Goal: Communication & Community: Connect with others

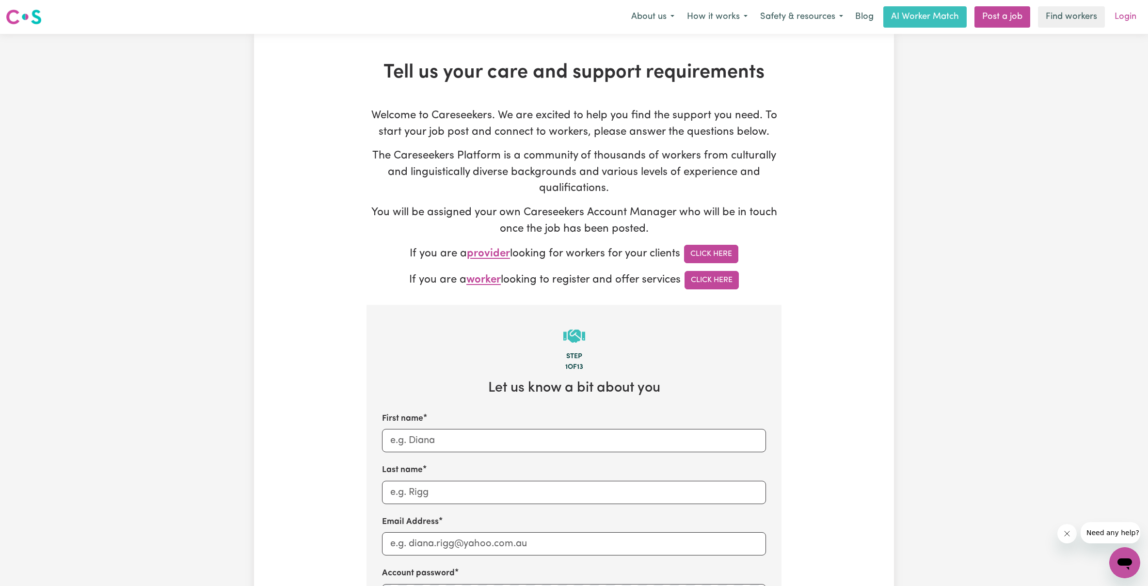
click at [1129, 19] on link "Login" at bounding box center [1125, 16] width 33 height 21
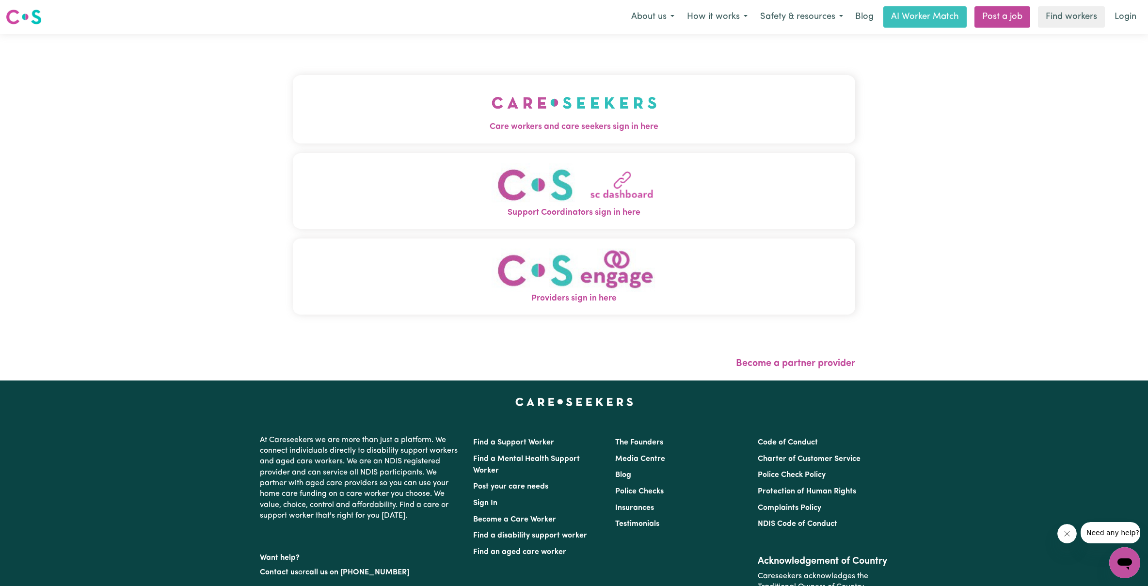
click at [687, 345] on div "Care workers and care seekers sign in here Support Coordinators sign in here Pr…" at bounding box center [574, 199] width 562 height 293
click at [606, 283] on img "Providers sign in here" at bounding box center [574, 270] width 165 height 44
click at [530, 191] on img "Support Coordinators sign in here" at bounding box center [574, 185] width 165 height 44
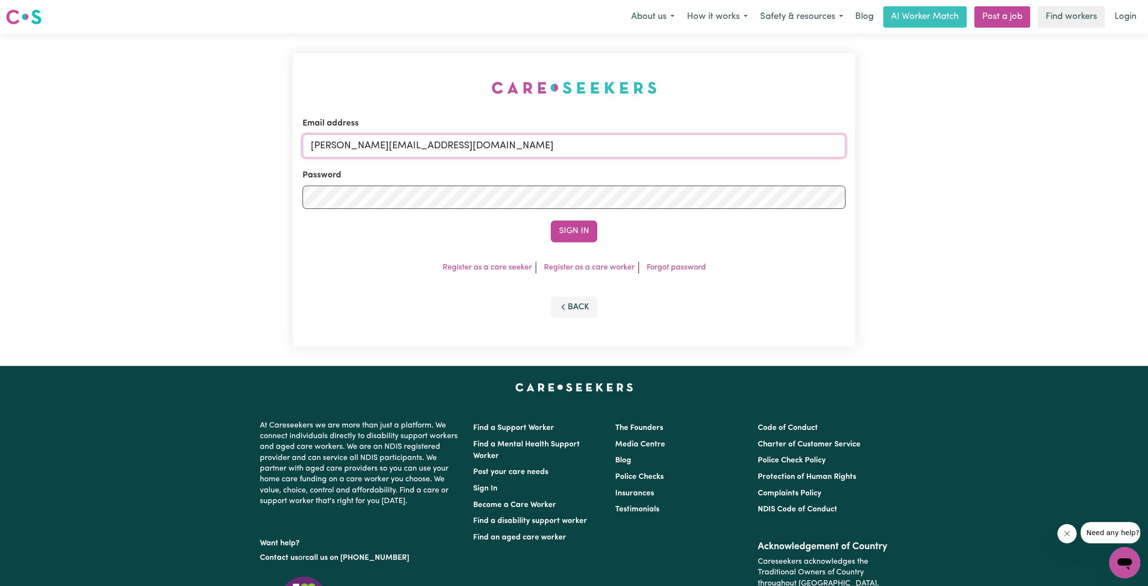
type input "aaron.imlss@gmail.com"
click at [574, 231] on button "Sign In" at bounding box center [574, 231] width 47 height 21
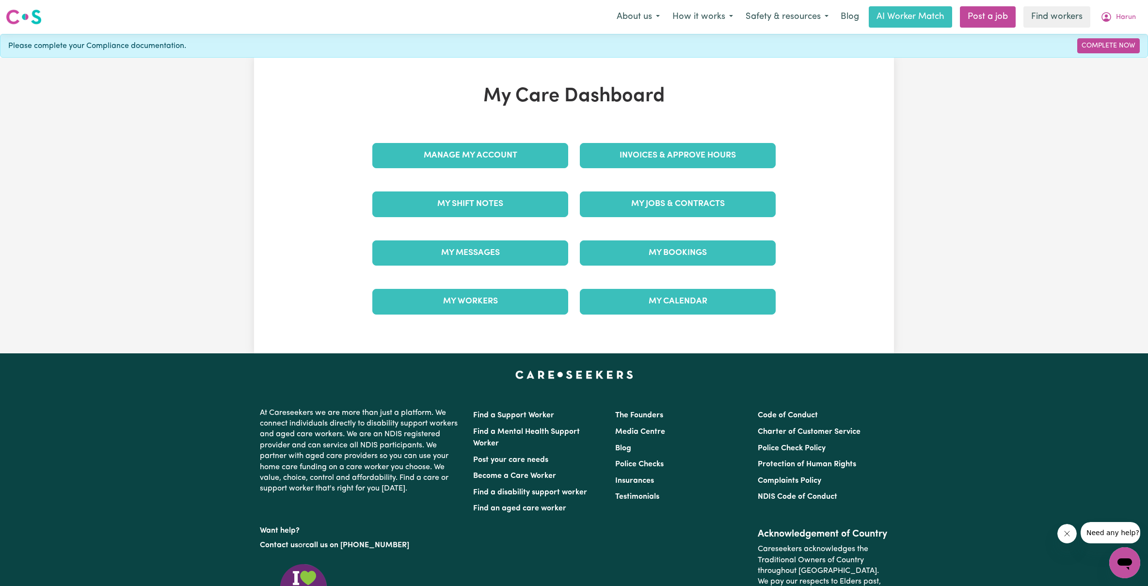
scroll to position [76, 0]
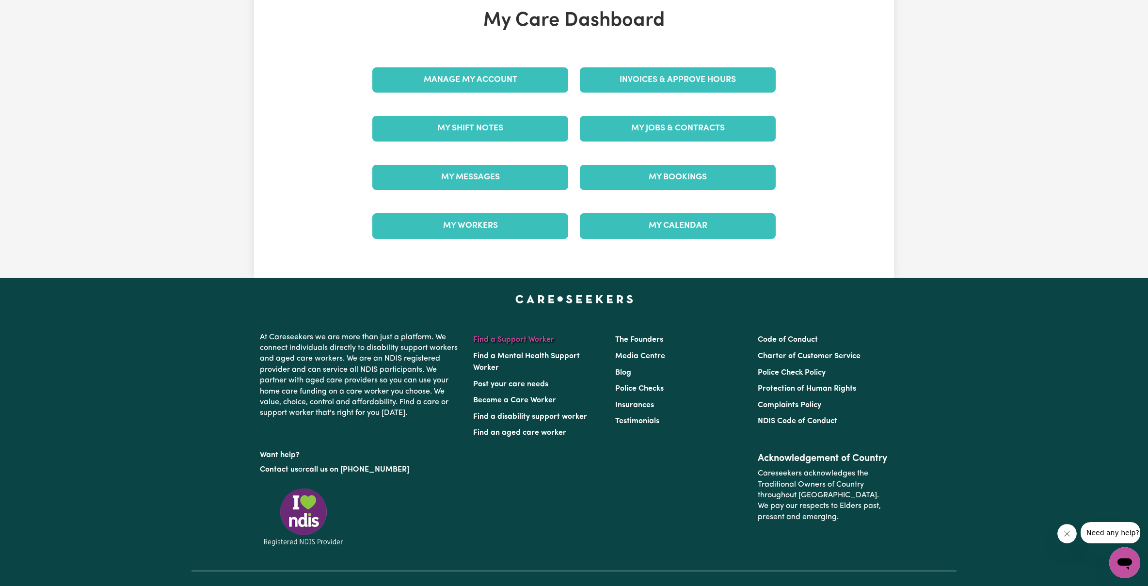
click at [523, 338] on link "Find a Support Worker" at bounding box center [513, 340] width 81 height 8
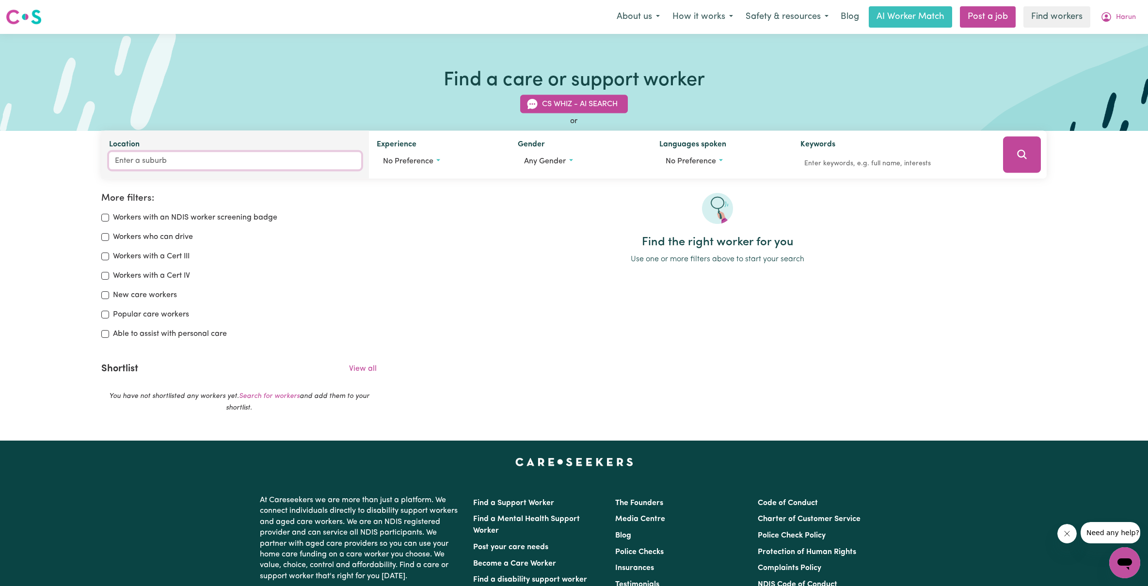
click at [161, 160] on input "Location" at bounding box center [235, 160] width 252 height 17
type input "Crib p"
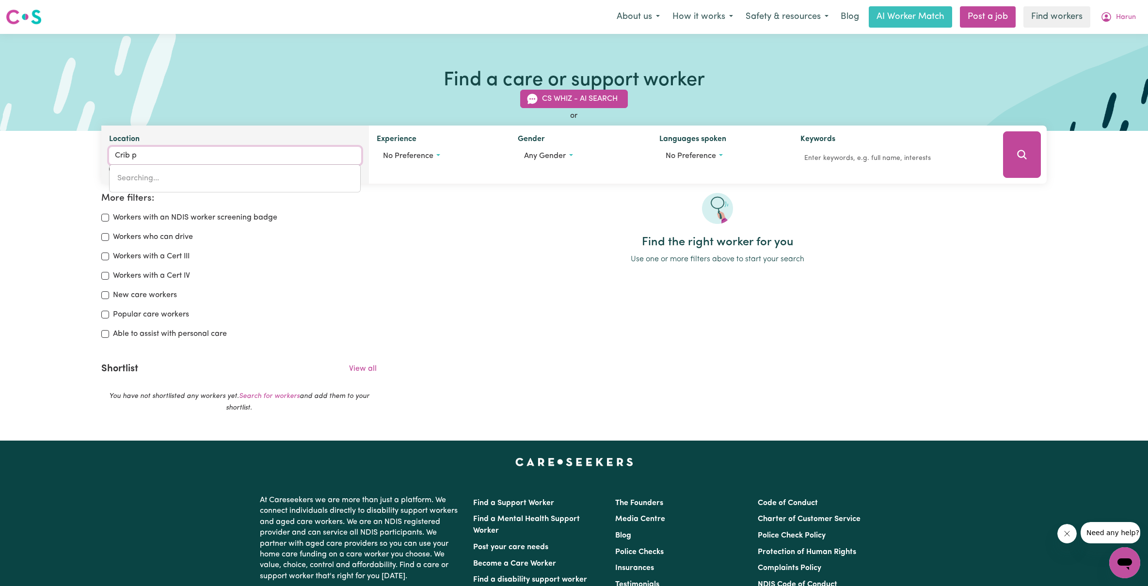
type input "Crib pOINT, Victoria, 3919"
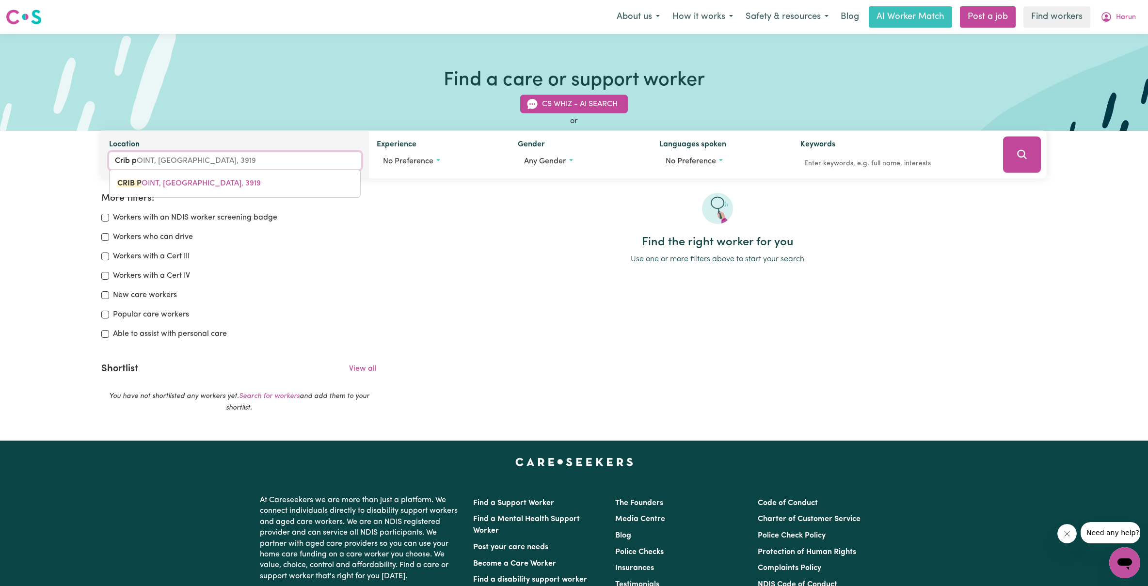
type input "Crib po"
type input "Crib poINT, Victoria, 3919"
type input "Crib poi"
type input "Crib poiNT, Victoria, 3919"
type input "Crib poin"
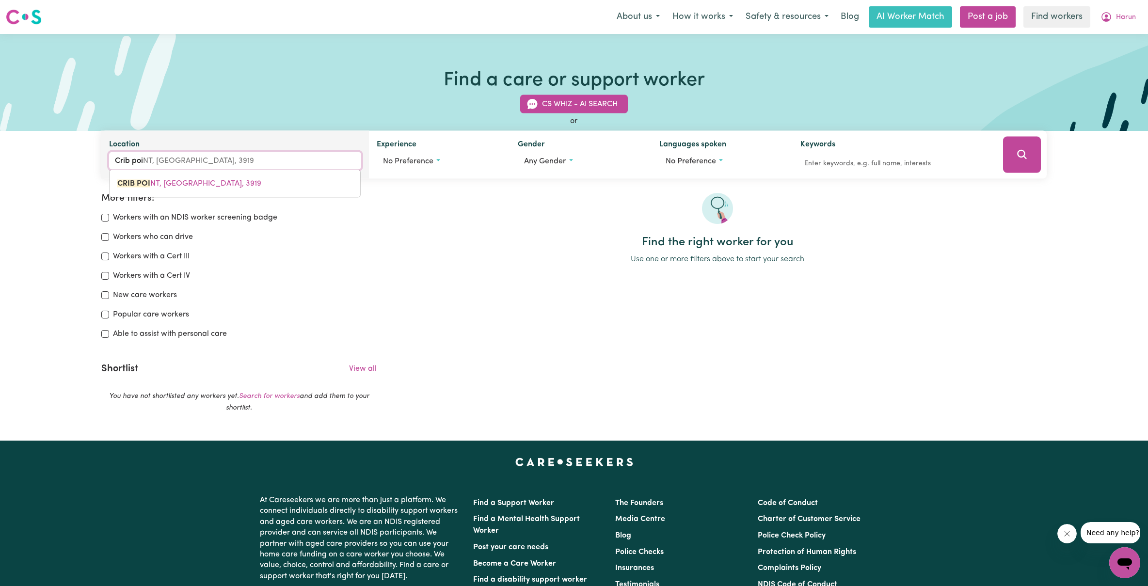
type input "Crib poinT, Victoria, 3919"
click at [144, 181] on mark "CRIB POIN" at bounding box center [136, 184] width 38 height 8
click at [437, 160] on button "No preference" at bounding box center [440, 161] width 126 height 18
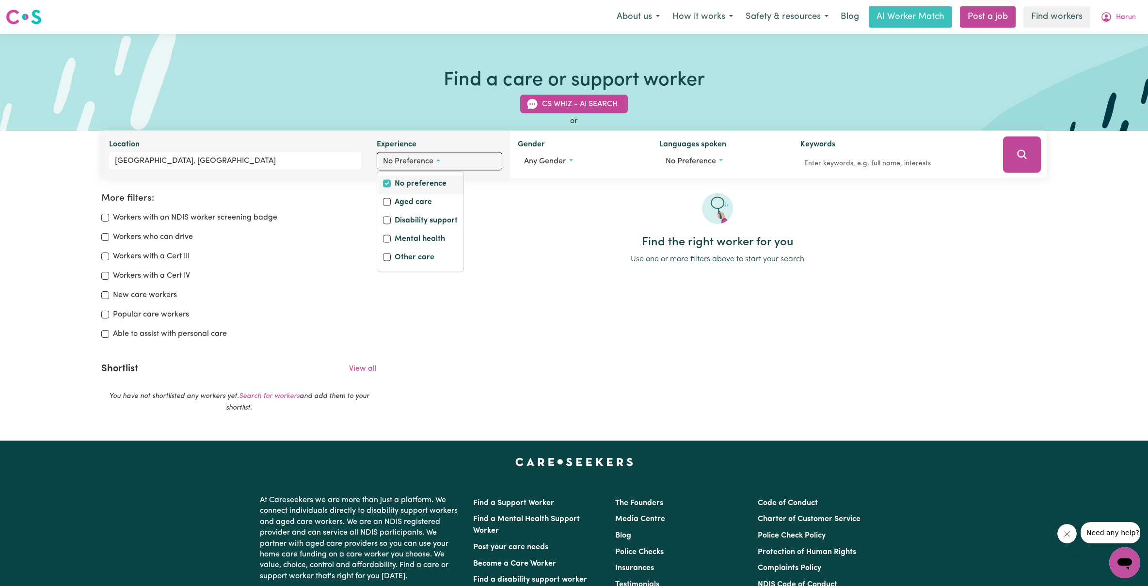
click at [411, 180] on label "No preference" at bounding box center [421, 185] width 52 height 14
click at [391, 180] on input "No preference" at bounding box center [387, 184] width 8 height 8
checkbox input "true"
click at [413, 220] on label "Disability support" at bounding box center [426, 222] width 63 height 14
click at [391, 220] on input "Disability support" at bounding box center [387, 221] width 8 height 8
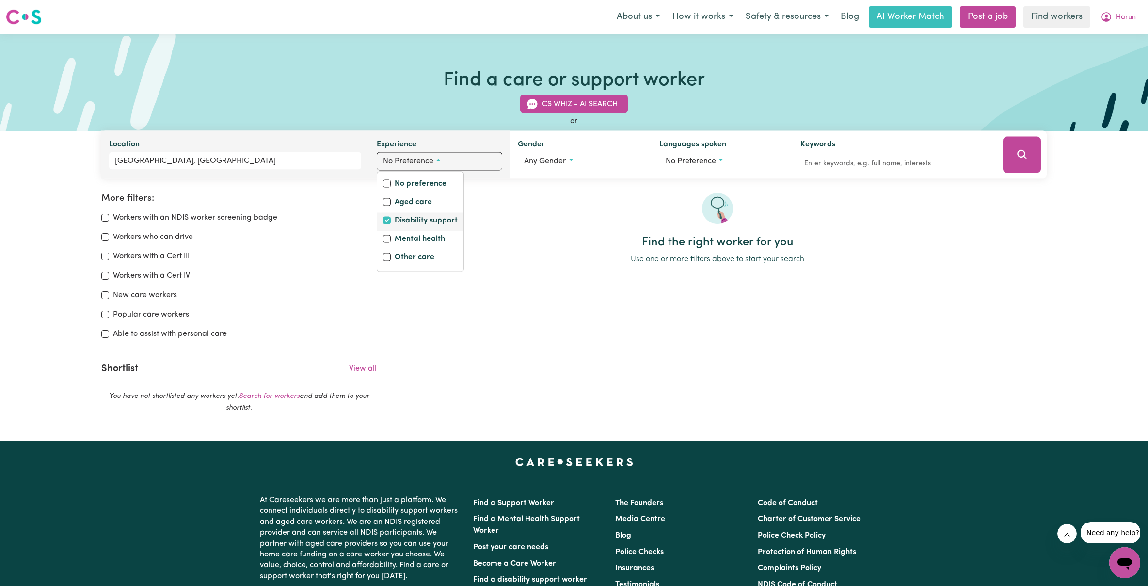
checkbox input "true"
checkbox input "false"
click at [425, 240] on label "Mental health" at bounding box center [420, 240] width 50 height 14
click at [391, 240] on input "Mental health" at bounding box center [387, 239] width 8 height 8
checkbox input "true"
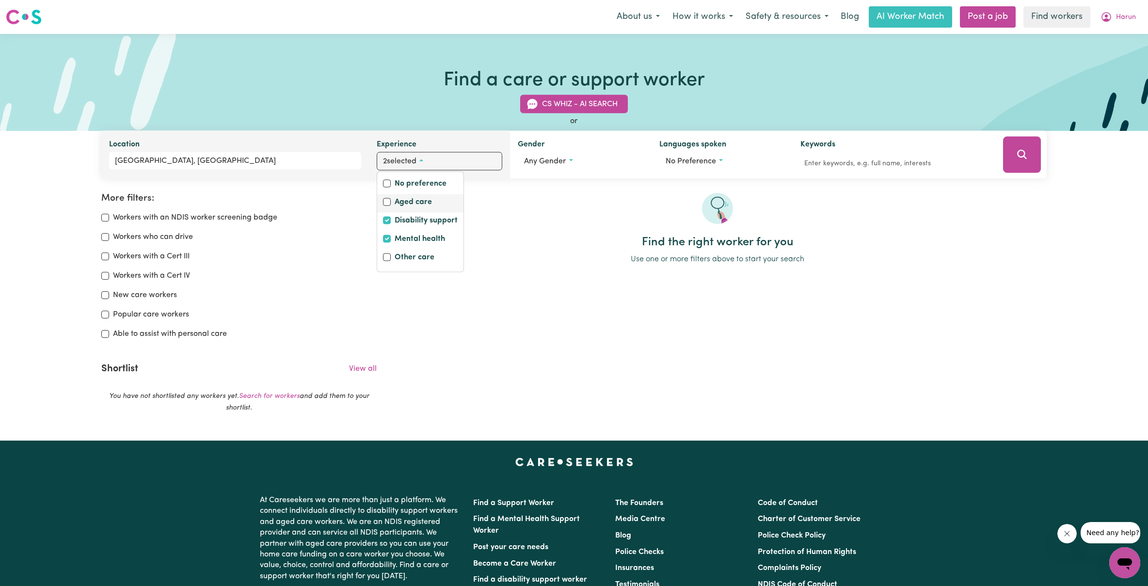
click at [408, 202] on label "Aged care" at bounding box center [413, 203] width 37 height 14
click at [391, 202] on input "Aged care" at bounding box center [387, 202] width 8 height 8
checkbox input "true"
click at [543, 206] on div at bounding box center [717, 214] width 658 height 43
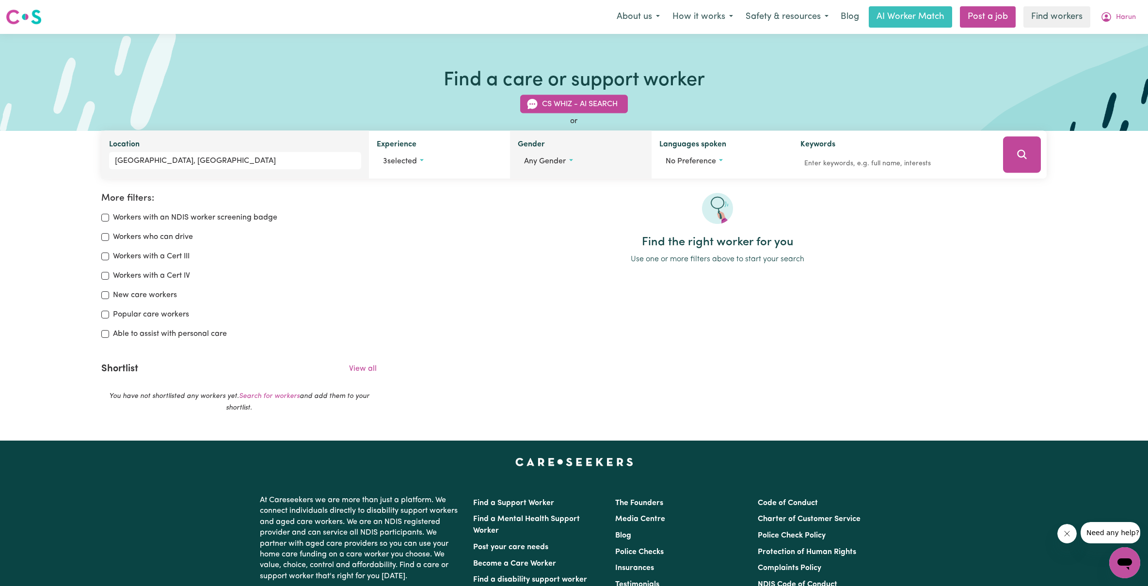
click at [566, 160] on span "Any gender" at bounding box center [545, 162] width 42 height 8
click at [540, 182] on label "Female" at bounding box center [579, 185] width 86 height 14
click at [532, 182] on input "Female" at bounding box center [528, 184] width 8 height 8
radio input "true"
click at [670, 193] on div at bounding box center [717, 214] width 658 height 43
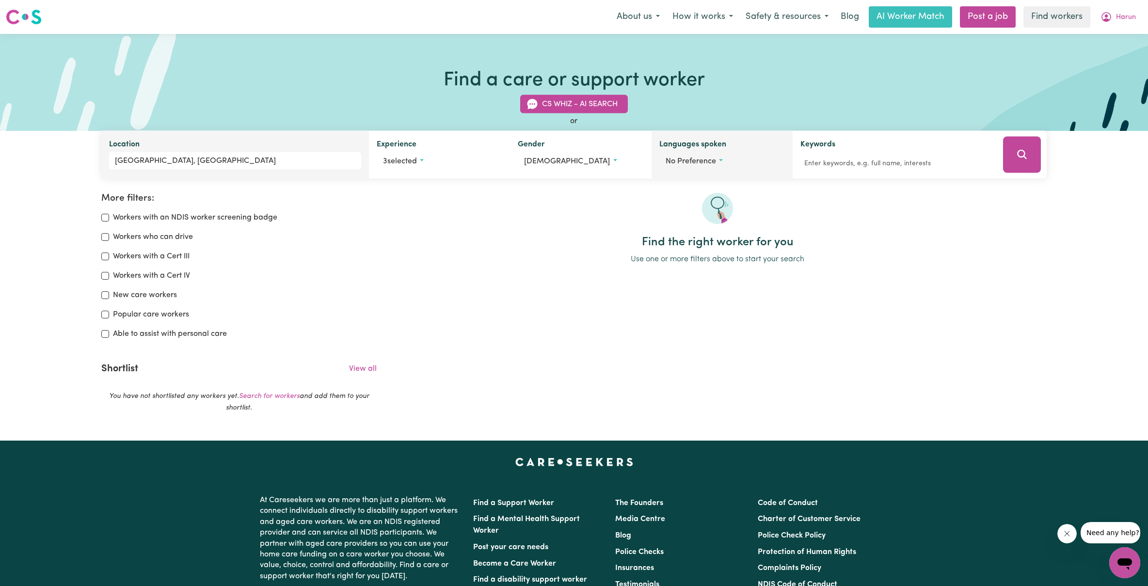
click at [714, 160] on span "No preference" at bounding box center [691, 162] width 50 height 8
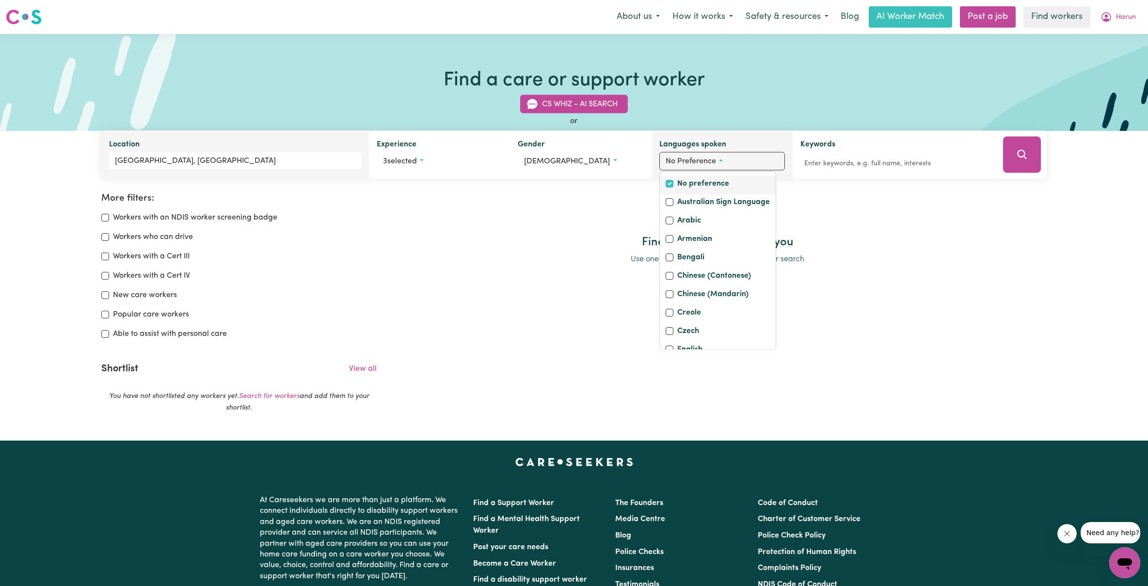
click at [692, 180] on label "No preference" at bounding box center [703, 185] width 52 height 14
click at [673, 180] on input "No preference" at bounding box center [670, 184] width 8 height 8
click at [670, 182] on input "No preference" at bounding box center [670, 184] width 8 height 8
checkbox input "true"
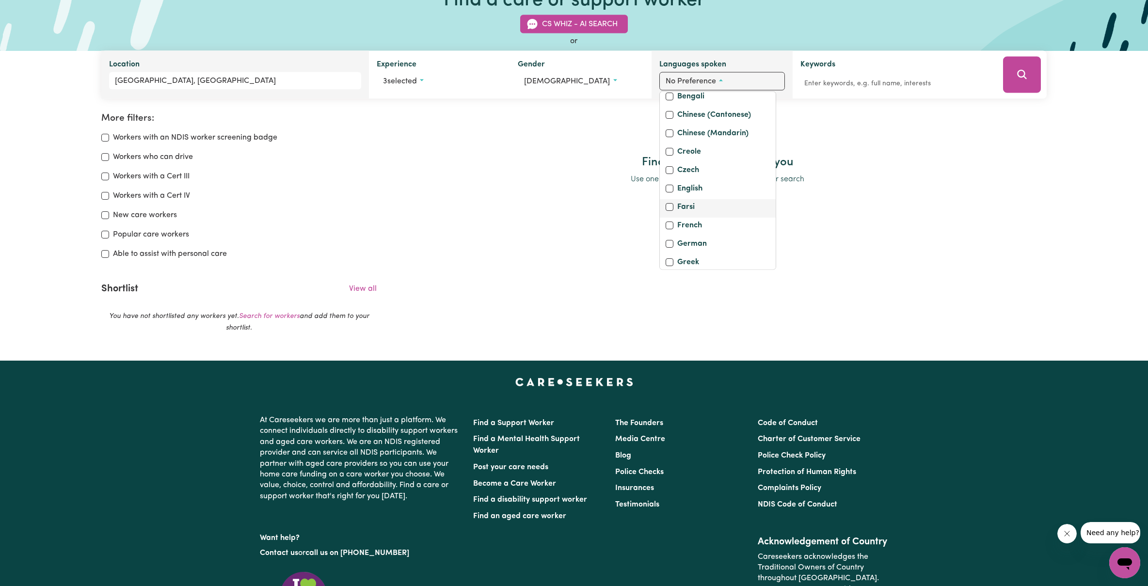
scroll to position [61, 0]
click at [672, 207] on input "English" at bounding box center [670, 209] width 8 height 8
checkbox input "true"
checkbox input "false"
drag, startPoint x: 877, startPoint y: 130, endPoint x: 869, endPoint y: 110, distance: 22.0
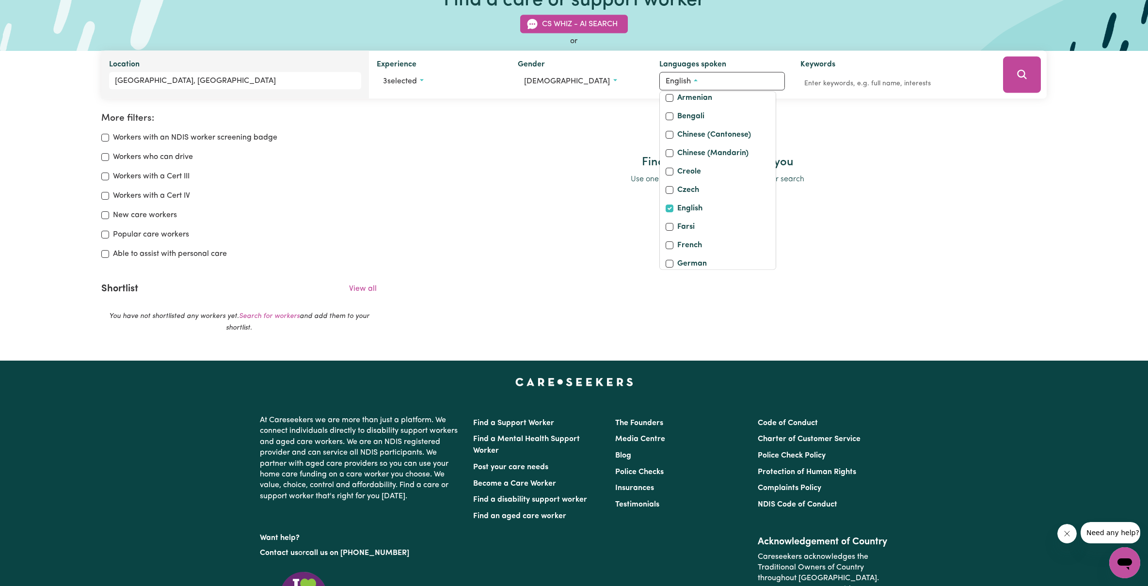
click at [877, 130] on div at bounding box center [717, 134] width 658 height 43
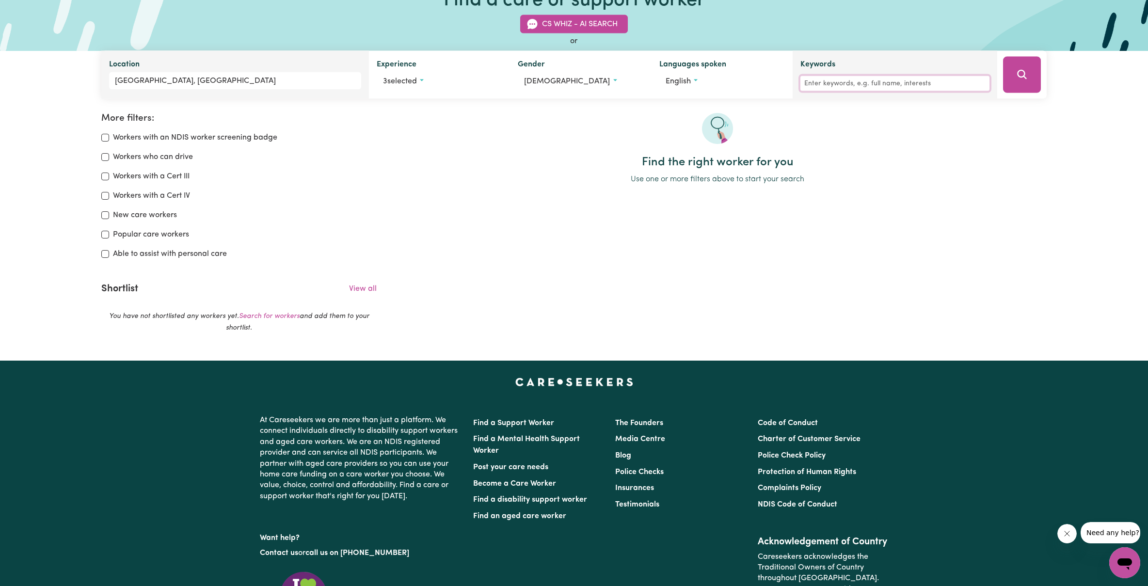
click at [851, 86] on input "Keywords" at bounding box center [894, 83] width 189 height 15
click at [105, 137] on input "Workers with an NDIS worker screening badge" at bounding box center [105, 138] width 8 height 8
checkbox input "true"
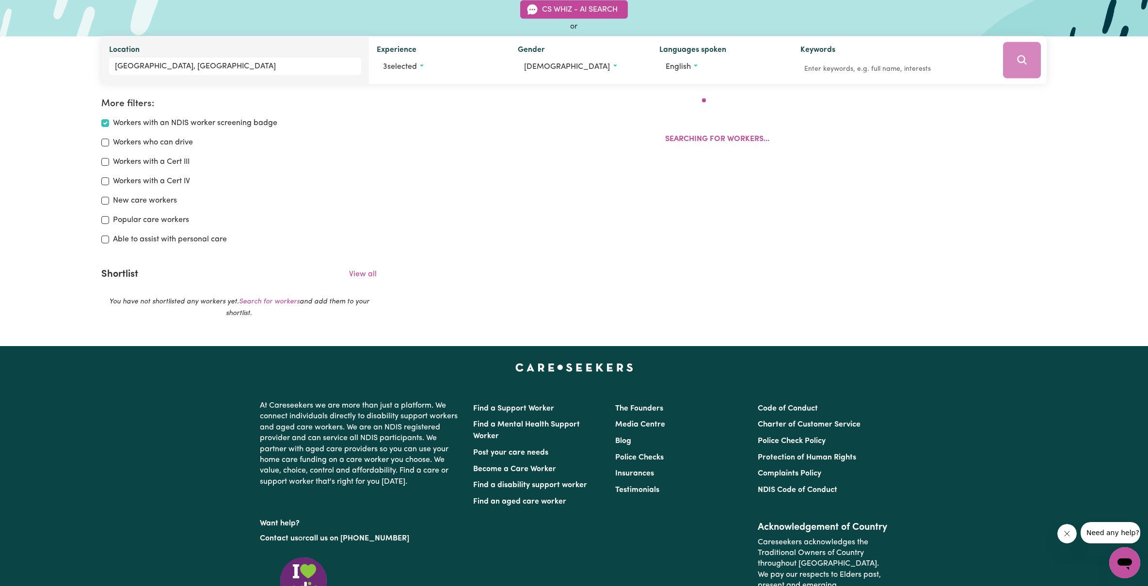
scroll to position [162, 0]
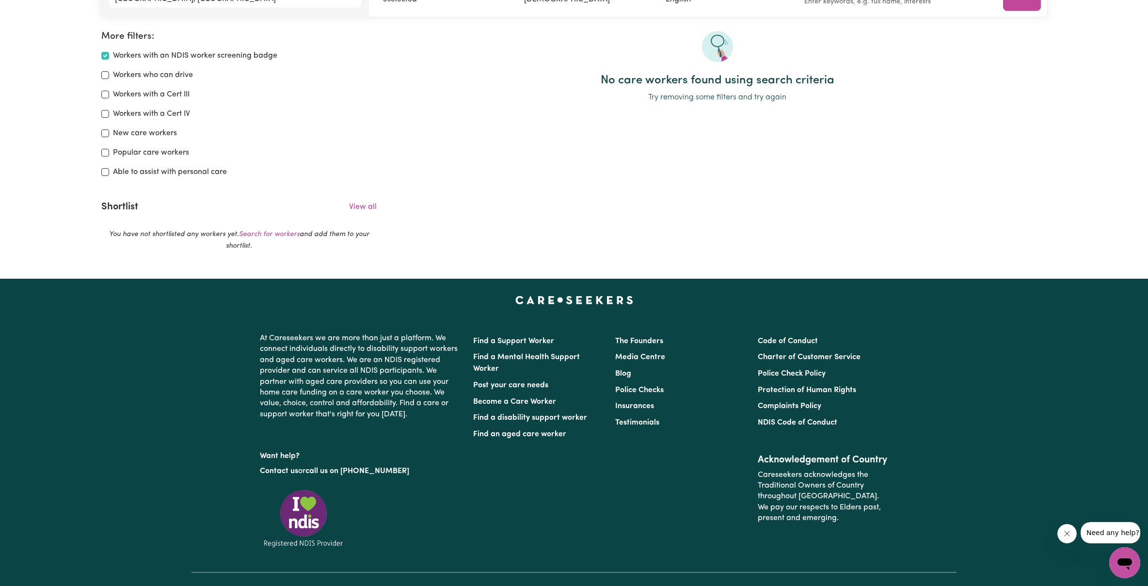
click at [106, 114] on input "Workers with a Cert IV" at bounding box center [105, 114] width 8 height 8
checkbox input "true"
click at [103, 75] on input "Workers who can drive" at bounding box center [105, 75] width 8 height 8
checkbox input "true"
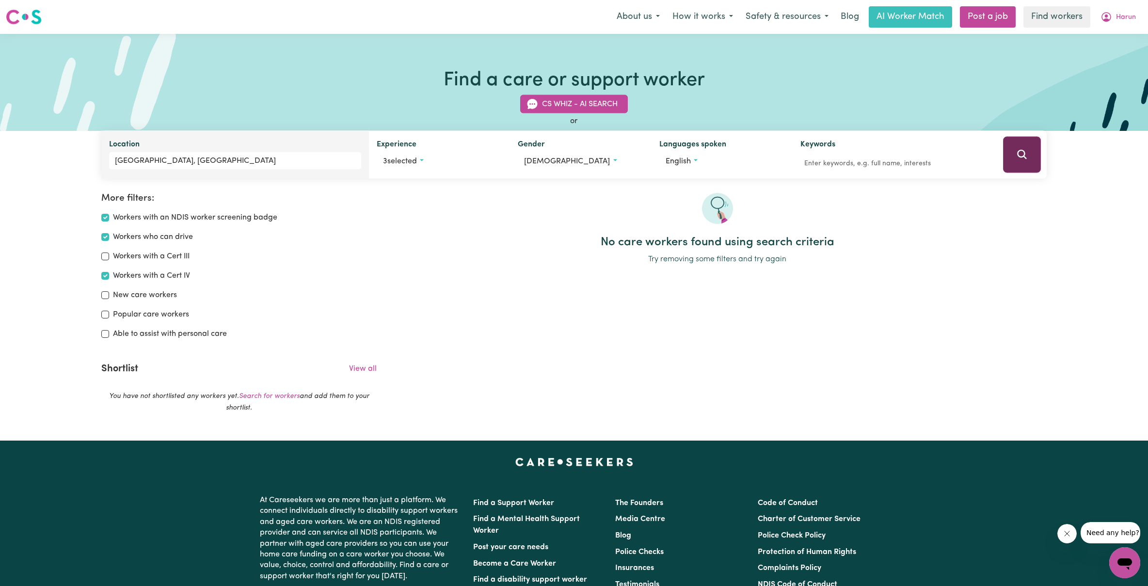
click at [1022, 156] on icon "Search" at bounding box center [1022, 155] width 12 height 12
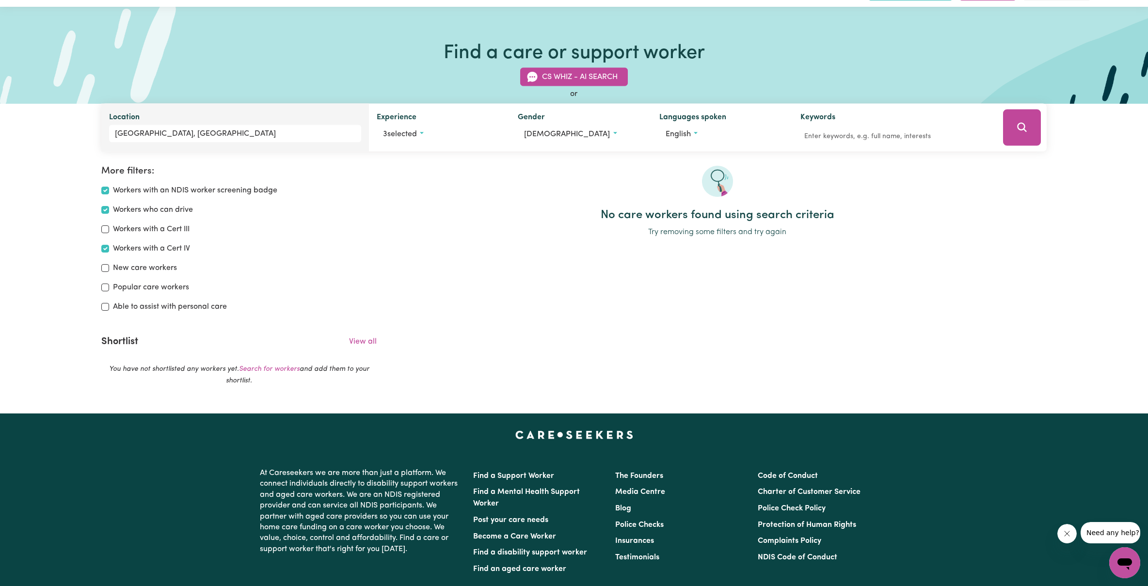
scroll to position [3, 0]
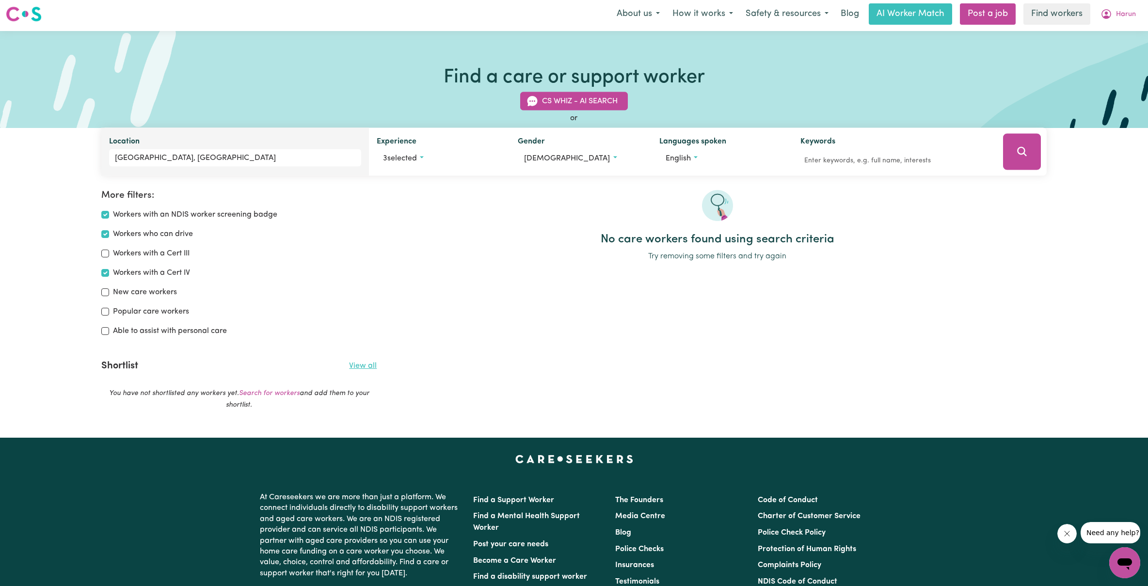
click at [367, 366] on link "View all" at bounding box center [363, 366] width 28 height 8
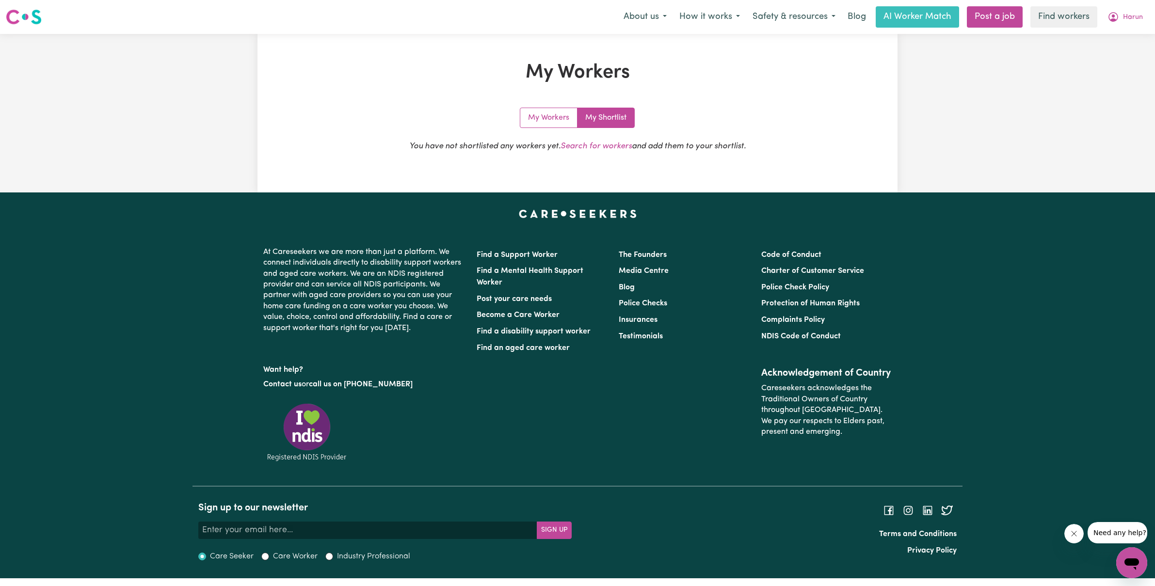
click at [619, 115] on link "My Shortlist" at bounding box center [605, 117] width 57 height 19
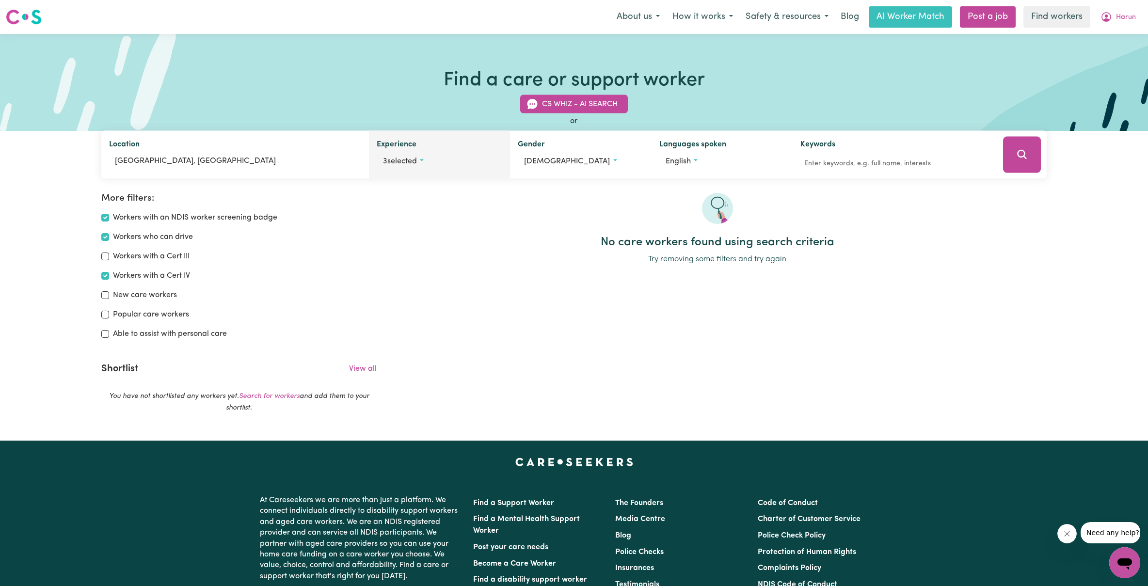
click at [422, 163] on button "3 selected" at bounding box center [440, 161] width 126 height 18
click at [389, 182] on input "No preference" at bounding box center [387, 184] width 8 height 8
checkbox input "true"
checkbox input "false"
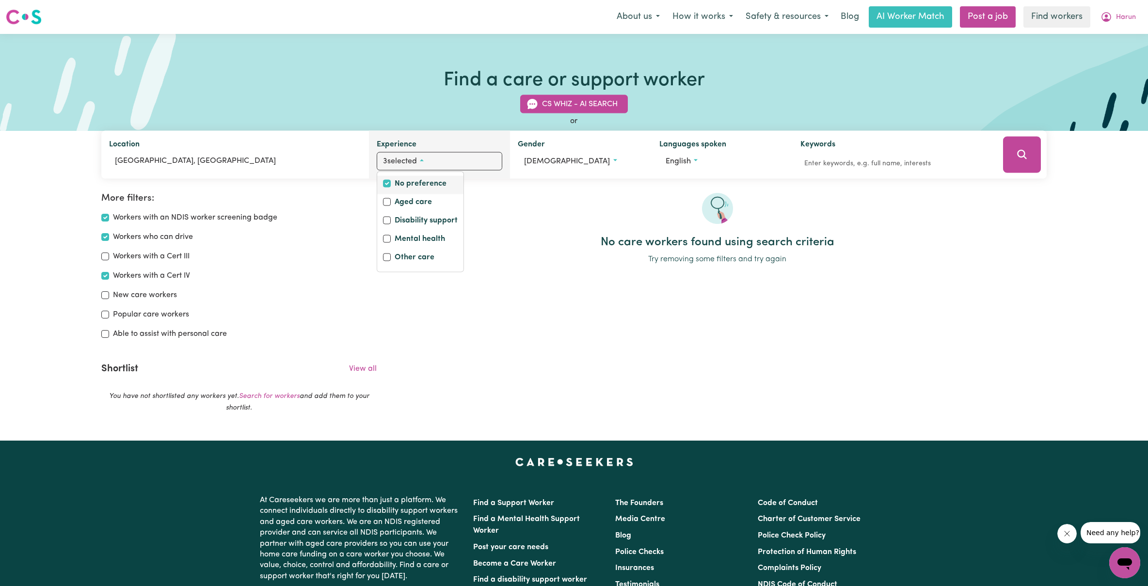
checkbox input "false"
click at [553, 193] on div at bounding box center [717, 214] width 658 height 43
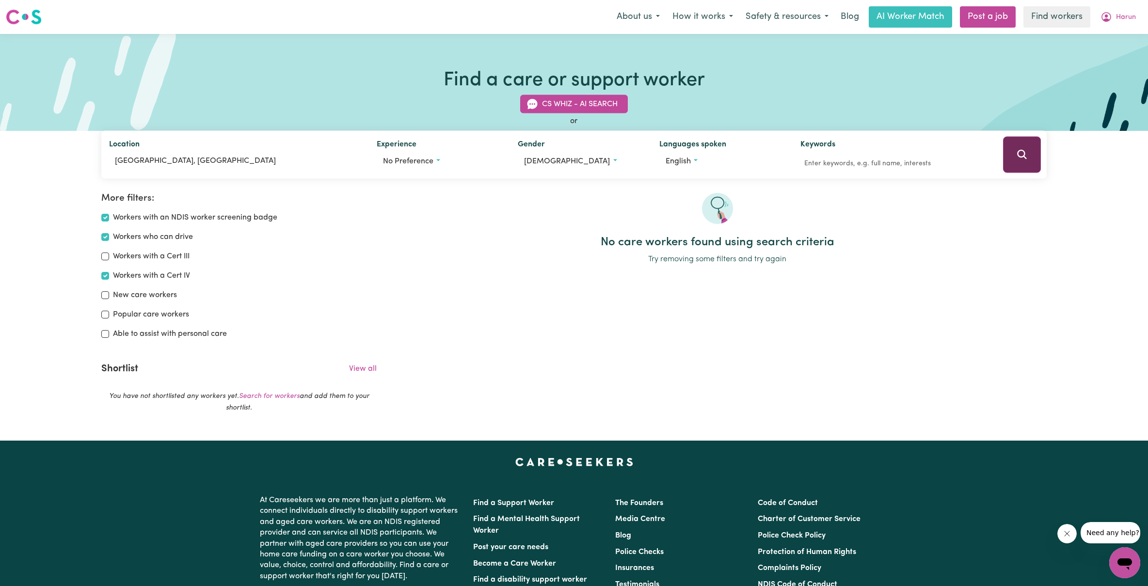
click at [1025, 156] on icon "Search" at bounding box center [1022, 155] width 12 height 12
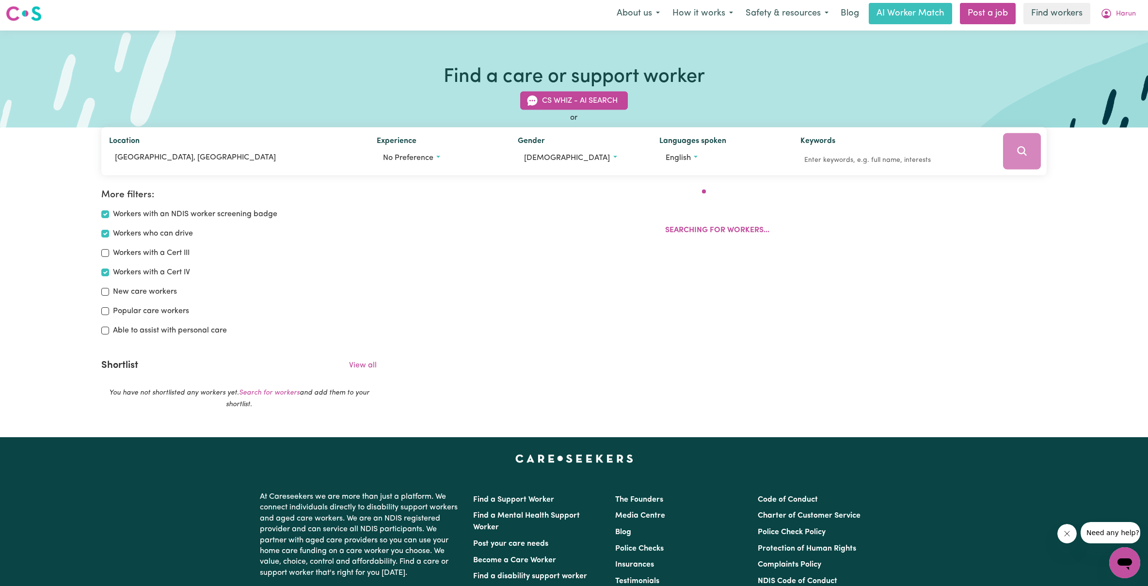
scroll to position [162, 0]
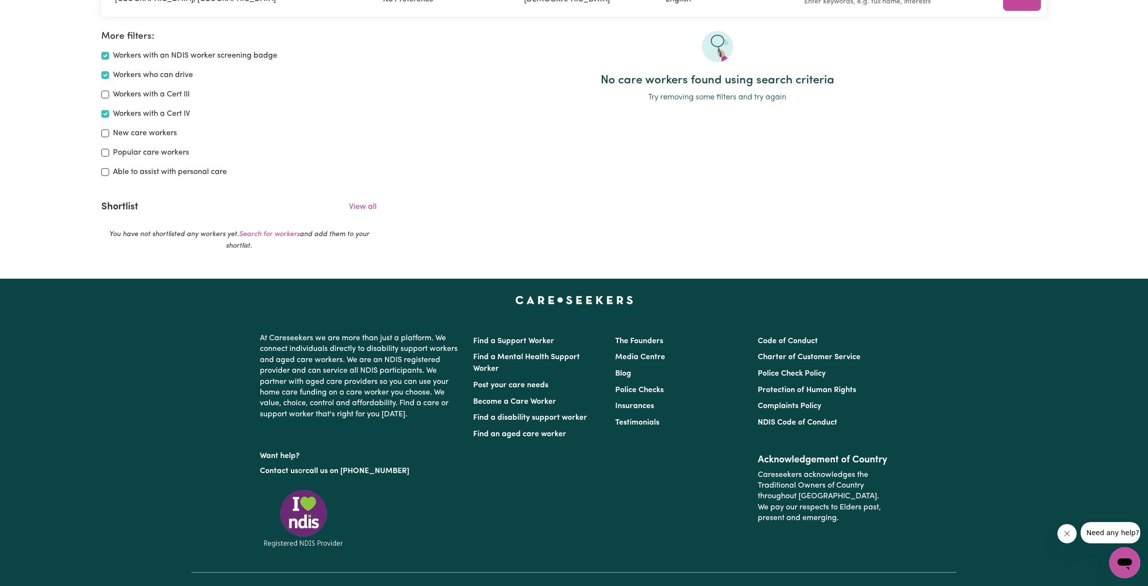
click at [105, 58] on input "Workers with an NDIS worker screening badge" at bounding box center [105, 56] width 8 height 8
checkbox input "false"
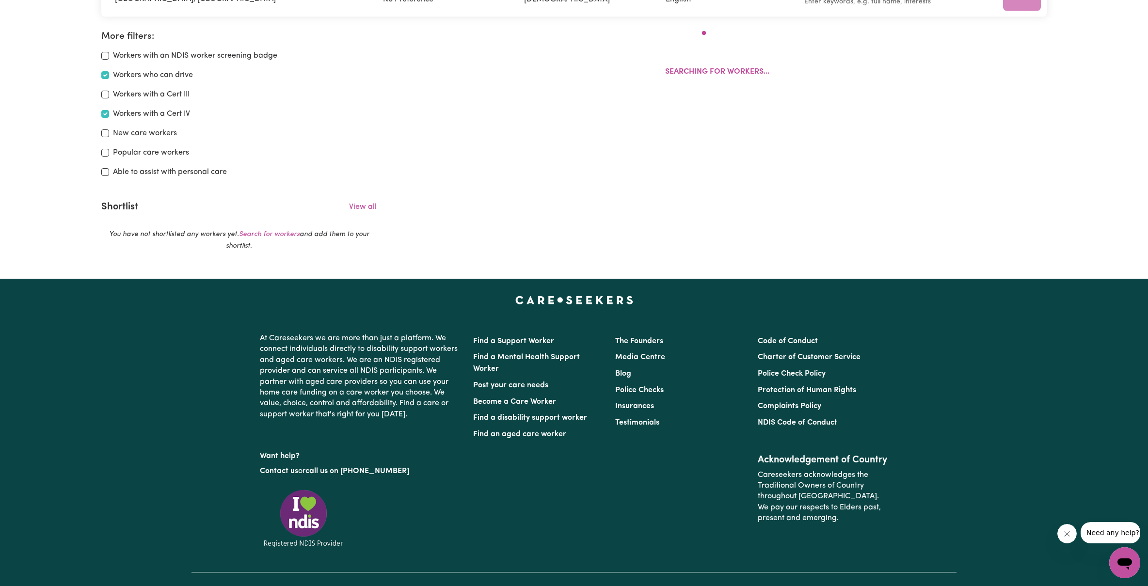
click at [106, 75] on input "Workers who can drive" at bounding box center [105, 75] width 8 height 8
checkbox input "false"
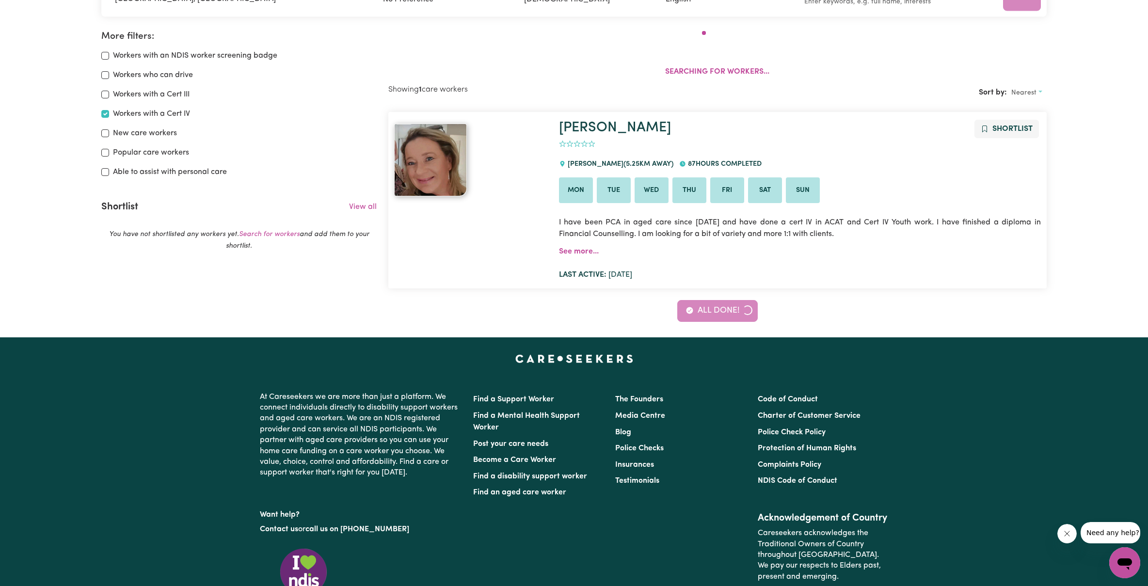
click at [104, 113] on input "Workers with a Cert IV" at bounding box center [105, 114] width 8 height 8
checkbox input "false"
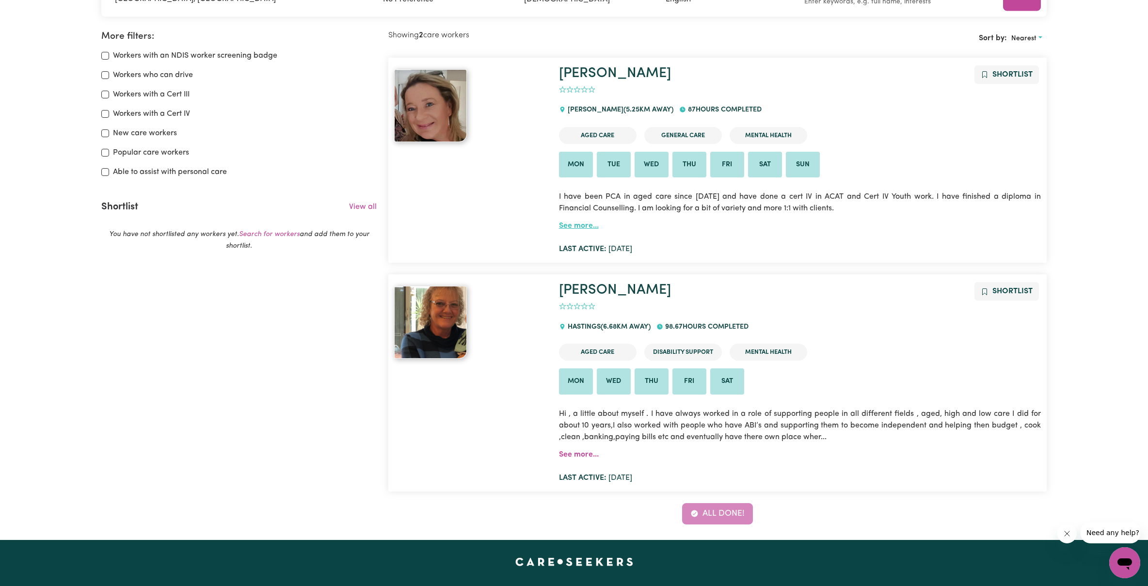
click at [583, 225] on link "See more..." at bounding box center [579, 226] width 40 height 8
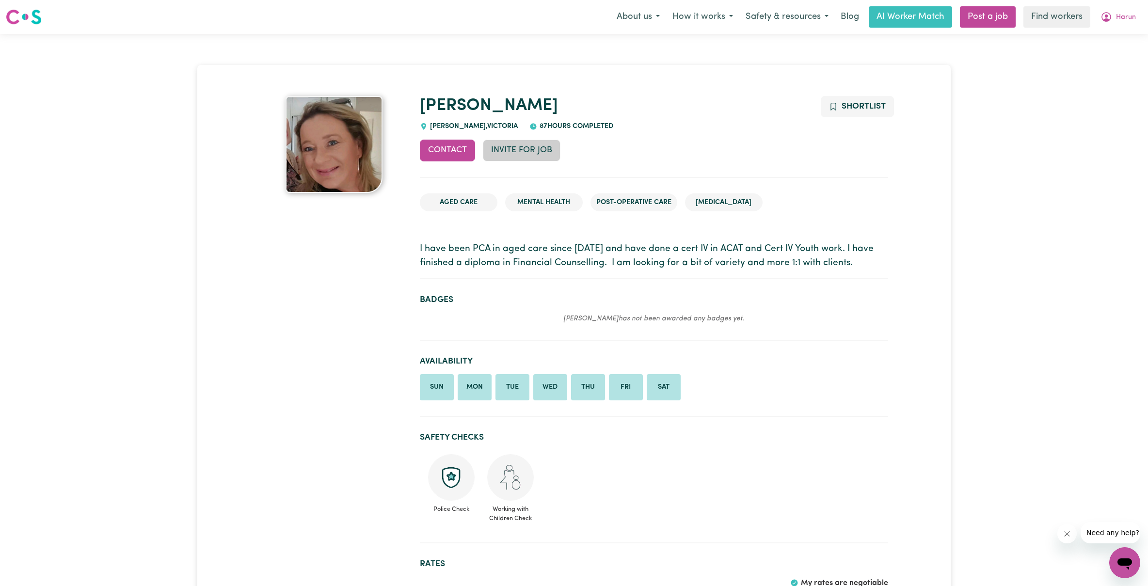
click at [524, 150] on button "Invite for Job" at bounding box center [522, 150] width 78 height 21
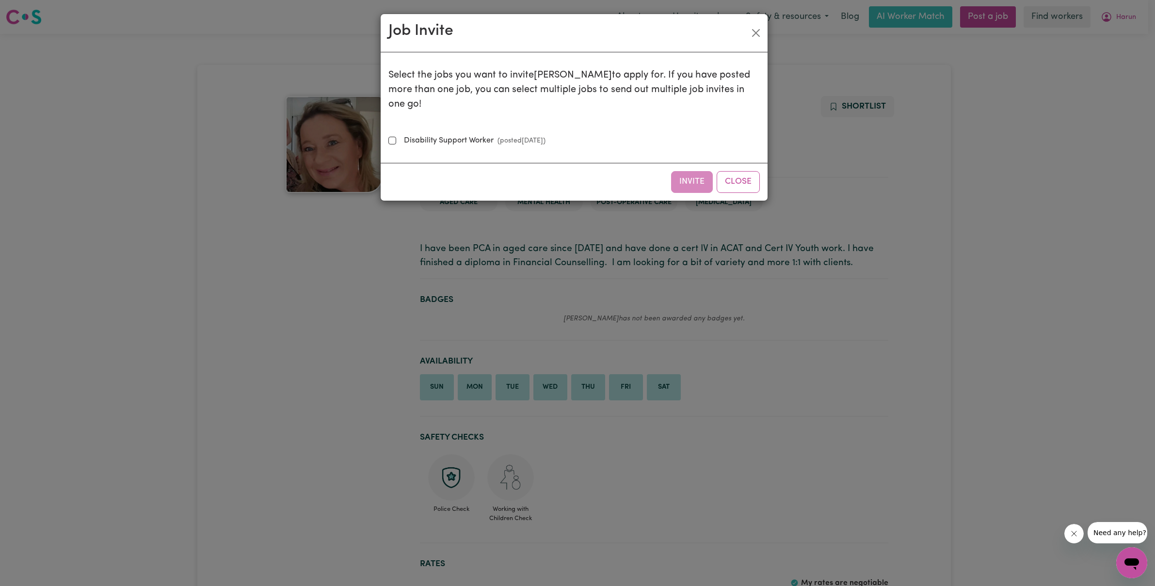
click at [475, 135] on label "Disability Support Worker (posted Sep 3 2025 )" at bounding box center [472, 141] width 145 height 12
click at [396, 137] on input "Disability Support Worker (posted Sep 3 2025 )" at bounding box center [392, 141] width 8 height 8
checkbox input "true"
click at [758, 34] on button "Close" at bounding box center [756, 33] width 16 height 16
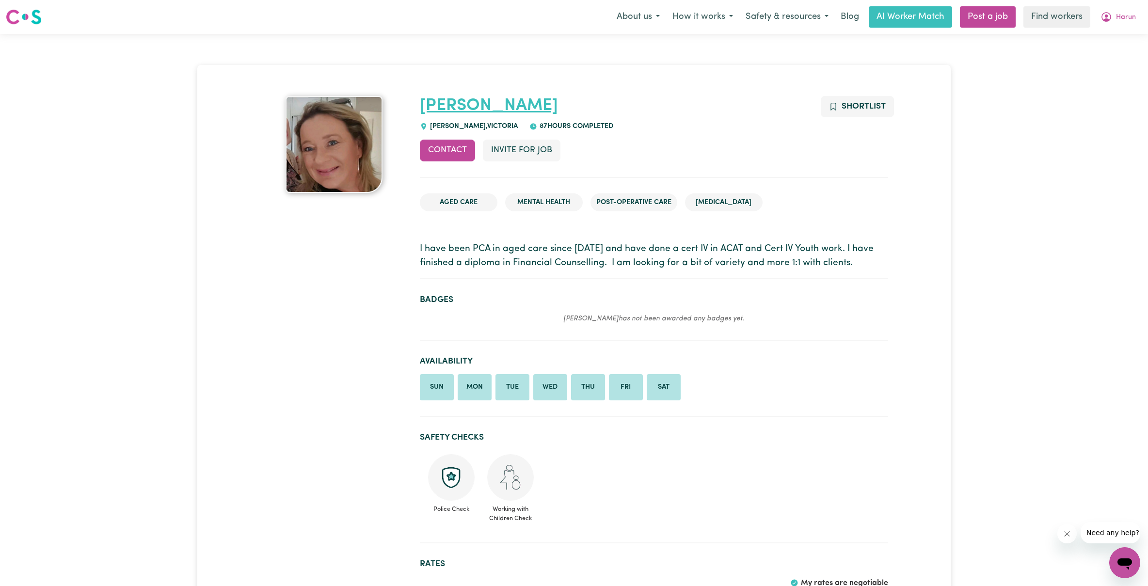
click at [444, 108] on link "Jennifer" at bounding box center [489, 105] width 138 height 17
click at [442, 109] on link "Jennifer" at bounding box center [489, 105] width 138 height 17
click at [454, 103] on link "Jennifer" at bounding box center [489, 105] width 138 height 17
click at [453, 103] on link "Jennifer" at bounding box center [489, 105] width 138 height 17
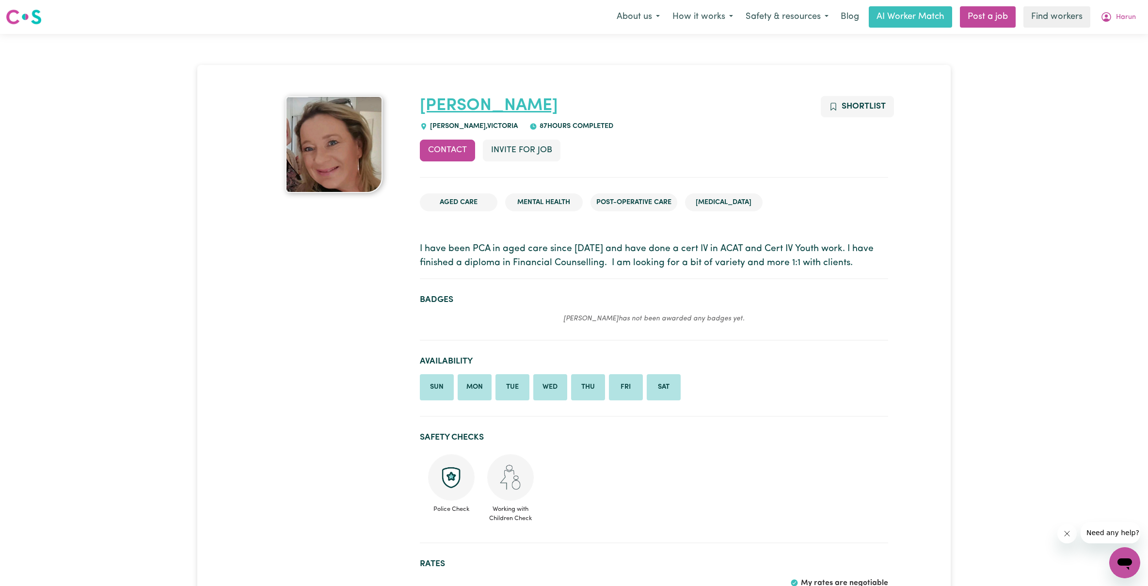
click at [453, 103] on link "Jennifer" at bounding box center [489, 105] width 138 height 17
click at [448, 151] on button "Contact" at bounding box center [447, 150] width 55 height 21
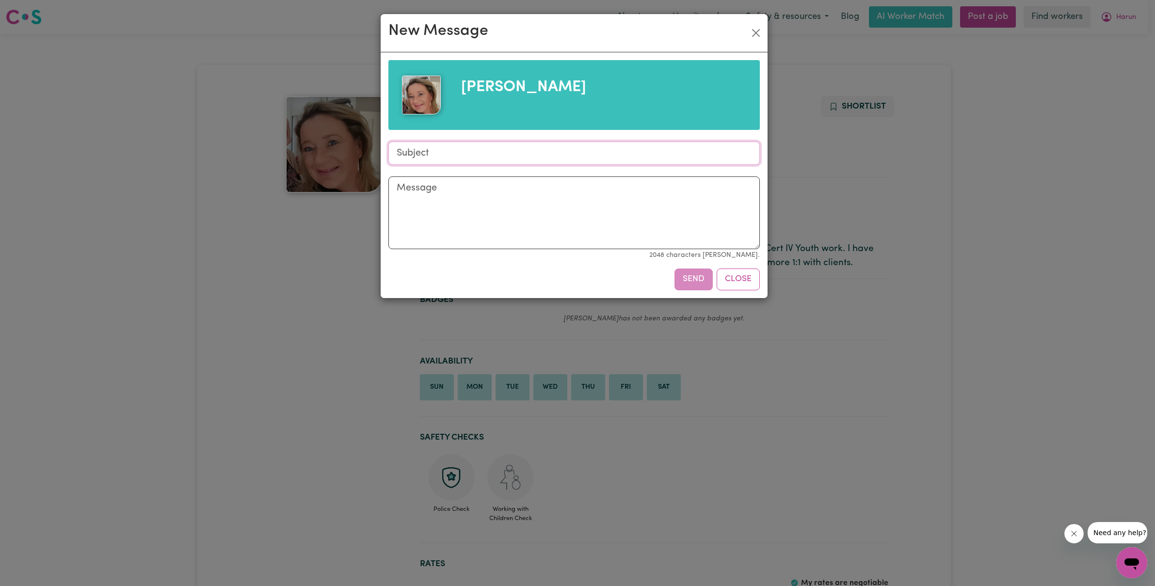
click at [454, 153] on input "Subject" at bounding box center [573, 153] width 371 height 23
type input "DSW in Crib Point Requied"
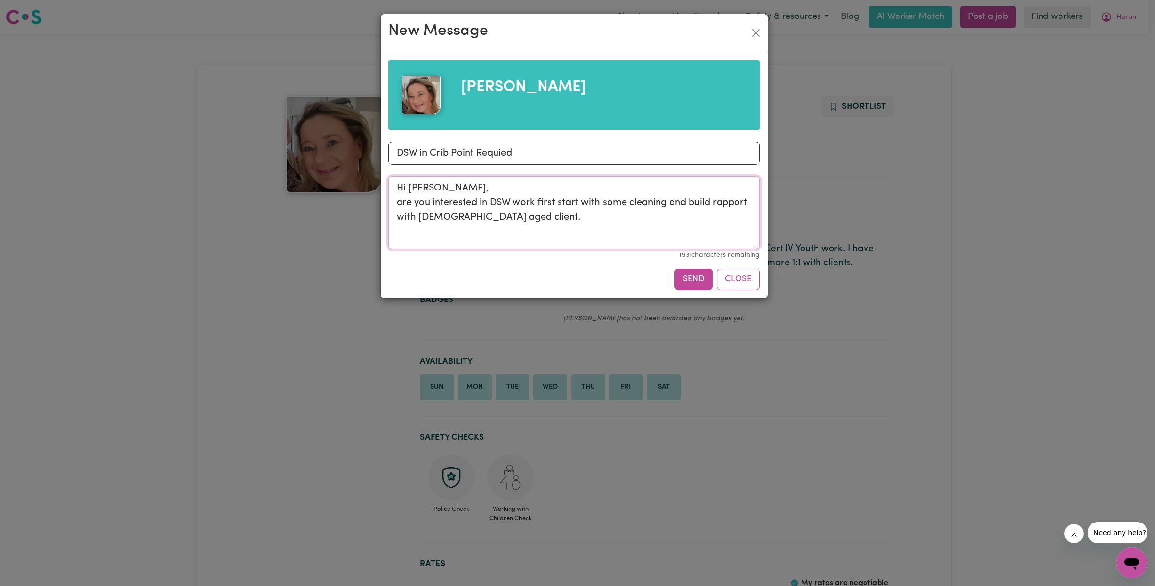
type textarea "Hi Jennifer, are you interested in DSW work first start with some cleaning and …"
type input "DSW in Crib Point Required"
click at [695, 277] on button "Send" at bounding box center [693, 279] width 38 height 21
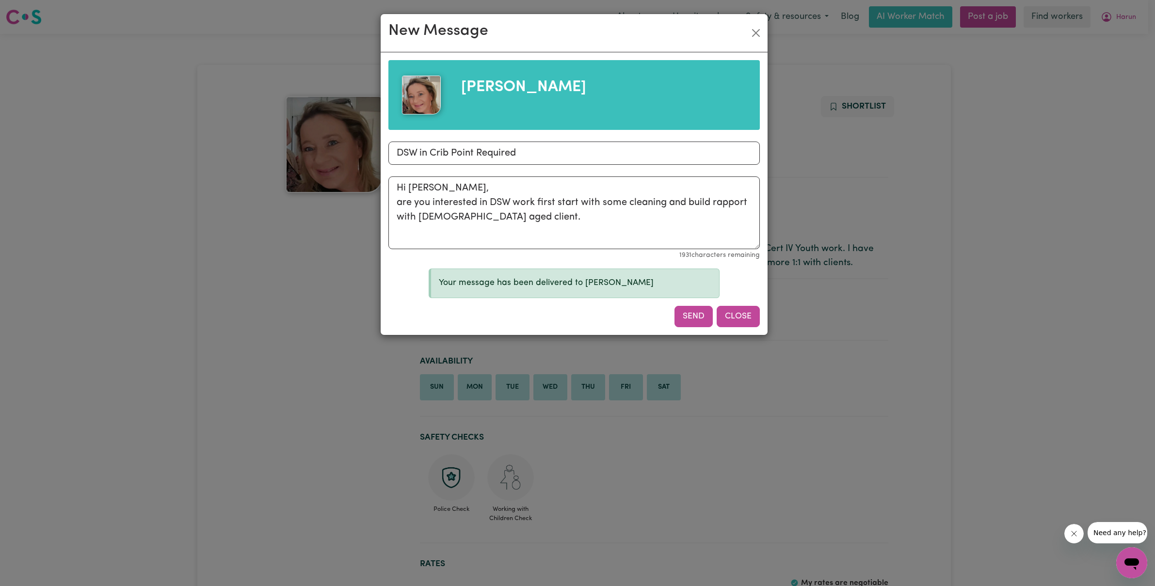
click at [739, 318] on button "Close" at bounding box center [737, 316] width 43 height 21
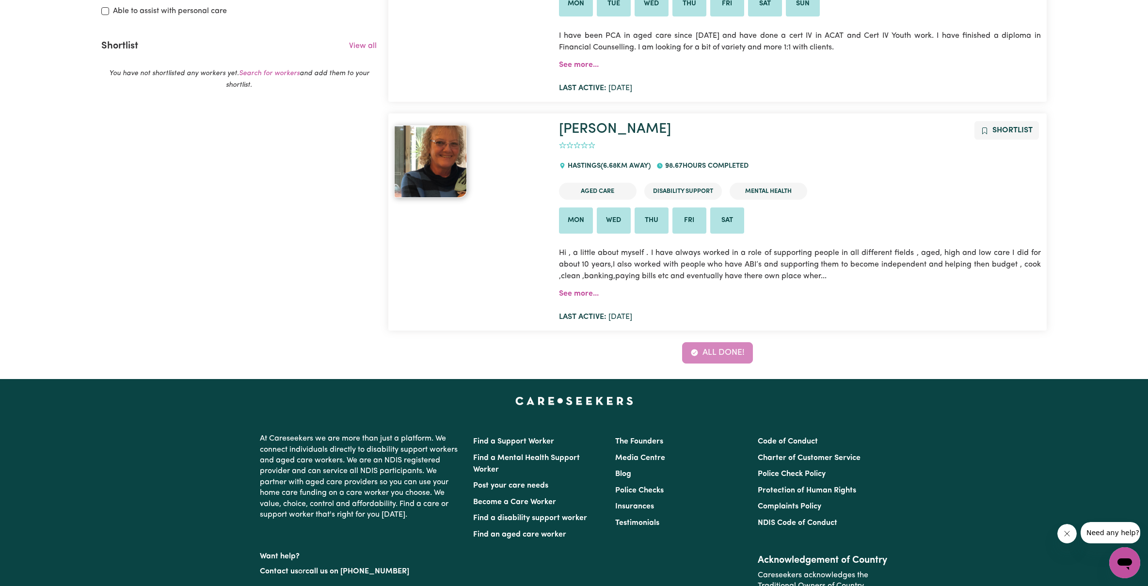
scroll to position [296, 0]
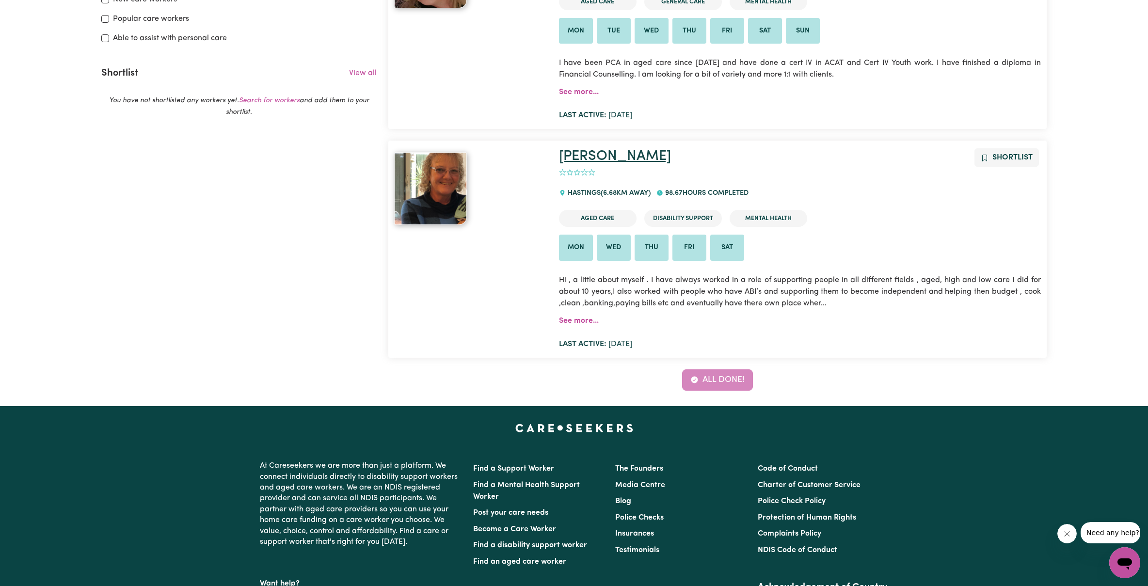
click at [583, 157] on link "Bernadette" at bounding box center [615, 156] width 112 height 14
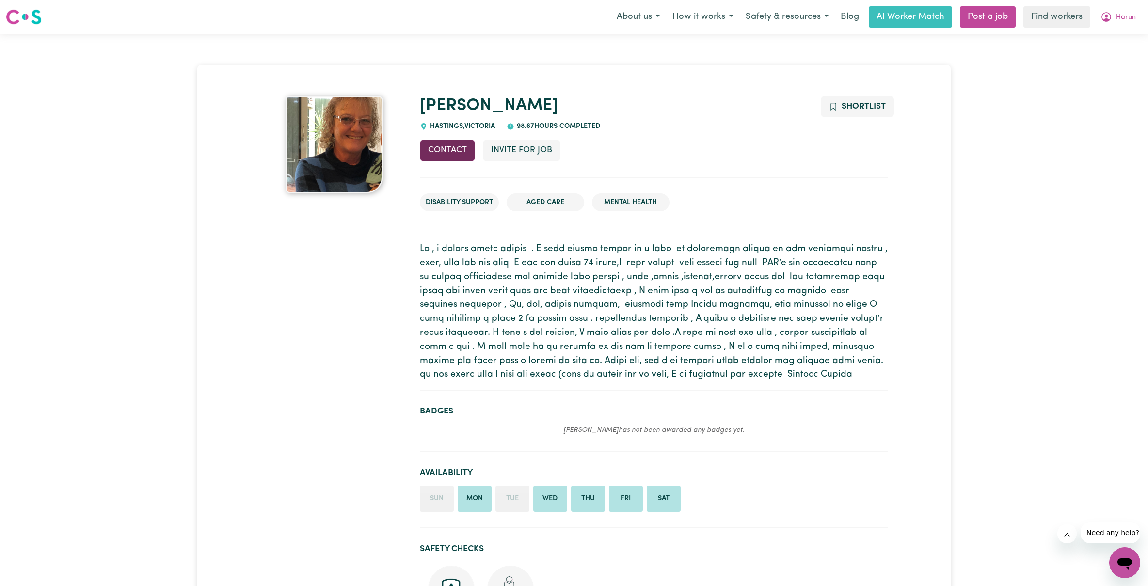
click at [456, 155] on button "Contact" at bounding box center [447, 150] width 55 height 21
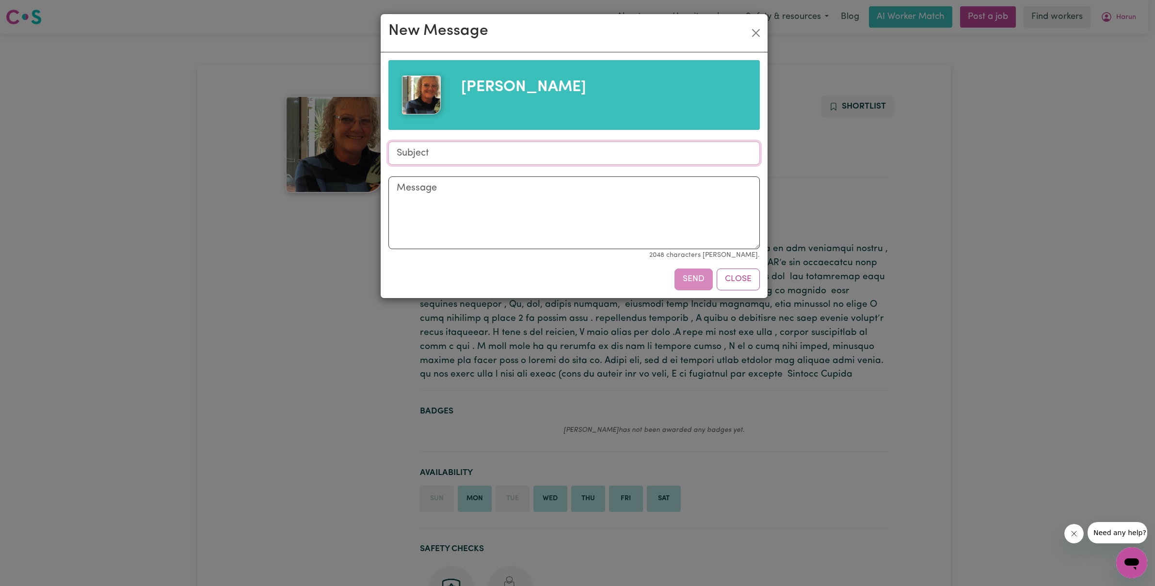
click at [445, 149] on input "Subject" at bounding box center [573, 153] width 371 height 23
type input "Crib Point"
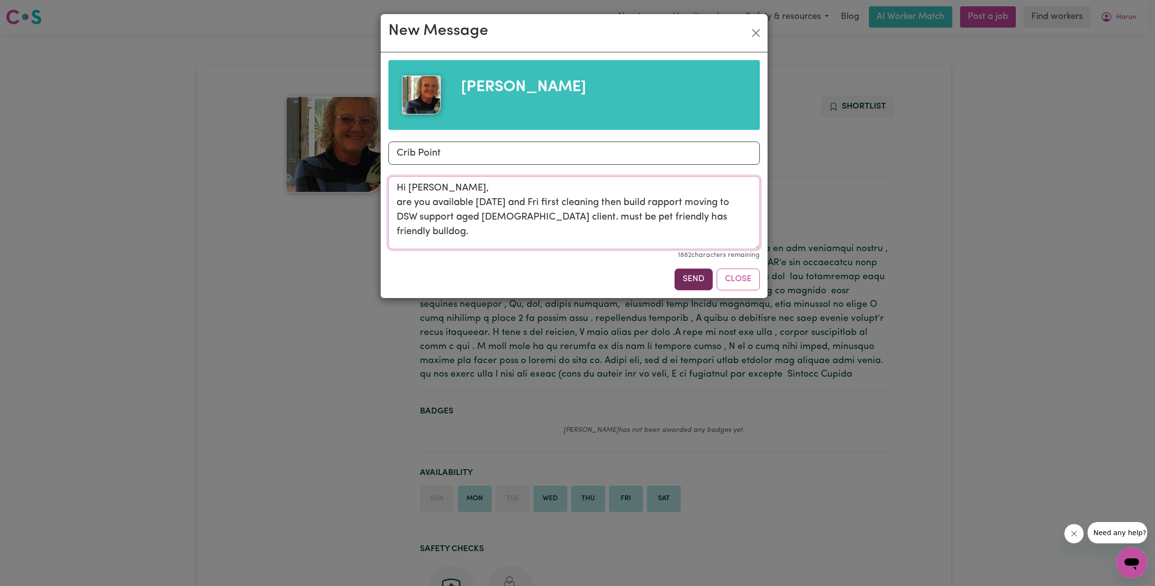
type textarea "Hi Bernadette, are you available on Mon and Fri first cleaning then build rappo…"
click at [689, 278] on button "Send" at bounding box center [693, 279] width 38 height 21
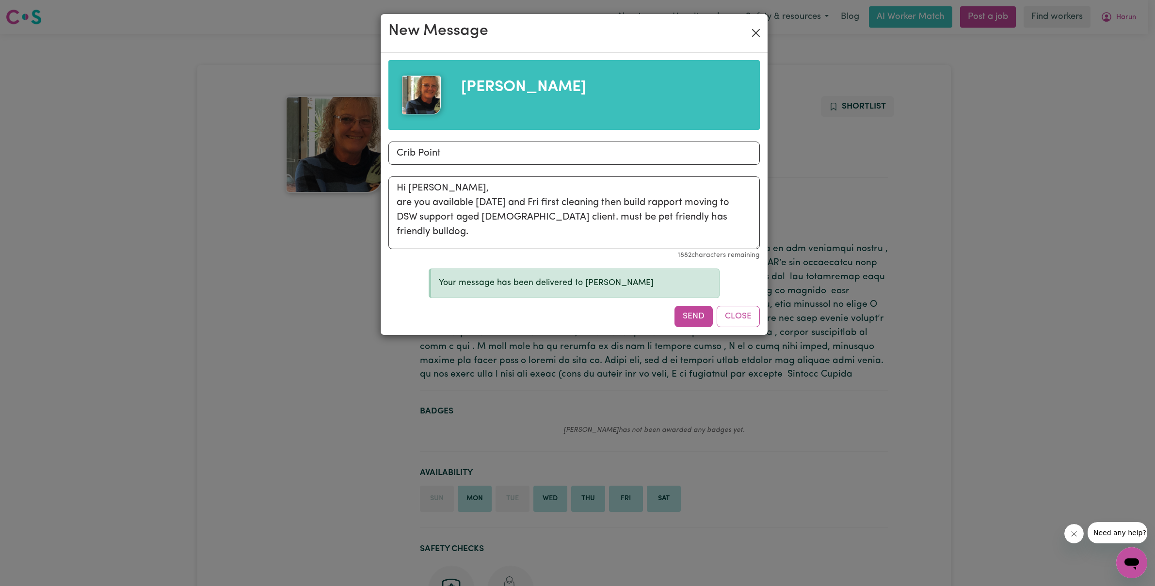
click at [757, 33] on button "Close" at bounding box center [756, 33] width 16 height 16
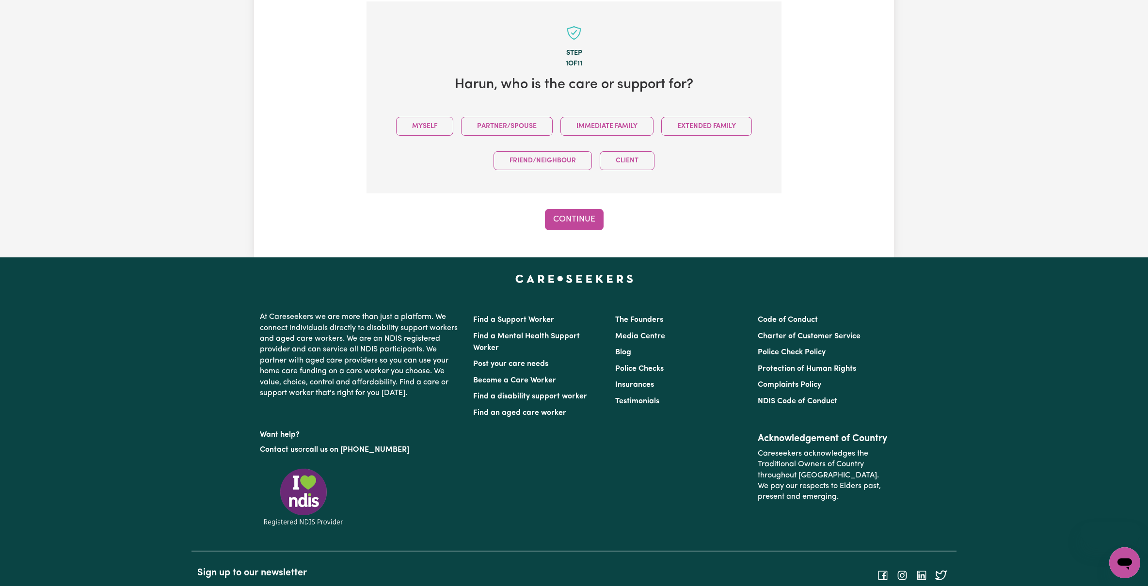
scroll to position [211, 0]
click at [912, 64] on div "Tell us your care and support requirements Welcome to Careseekers. We are excit…" at bounding box center [574, 40] width 1148 height 434
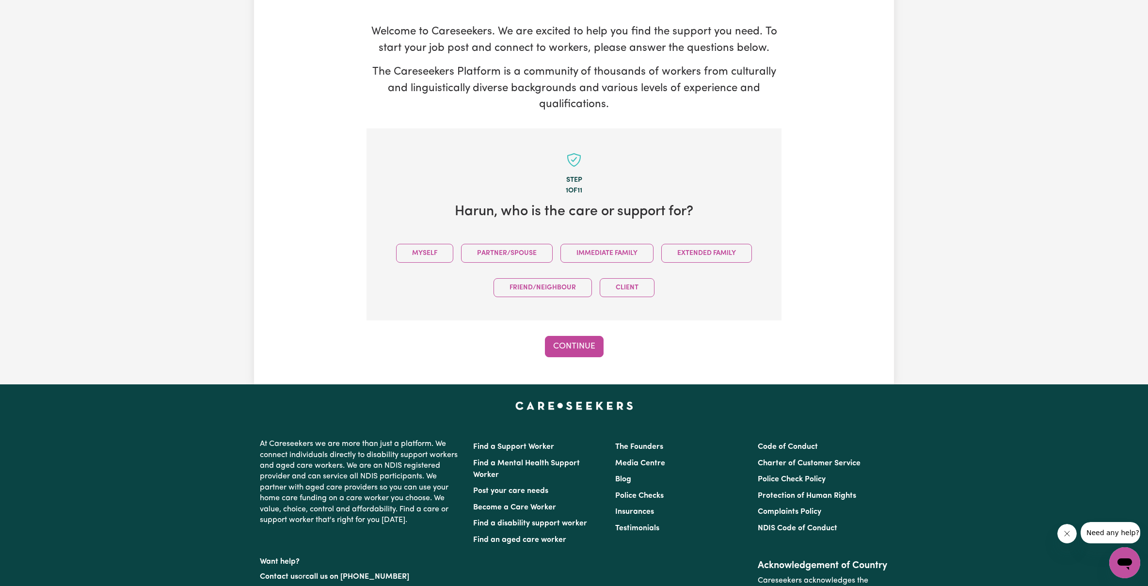
click at [952, 40] on div "Tell us your care and support requirements Welcome to Careseekers. We are excit…" at bounding box center [574, 167] width 1148 height 434
